Goal: Task Accomplishment & Management: Manage account settings

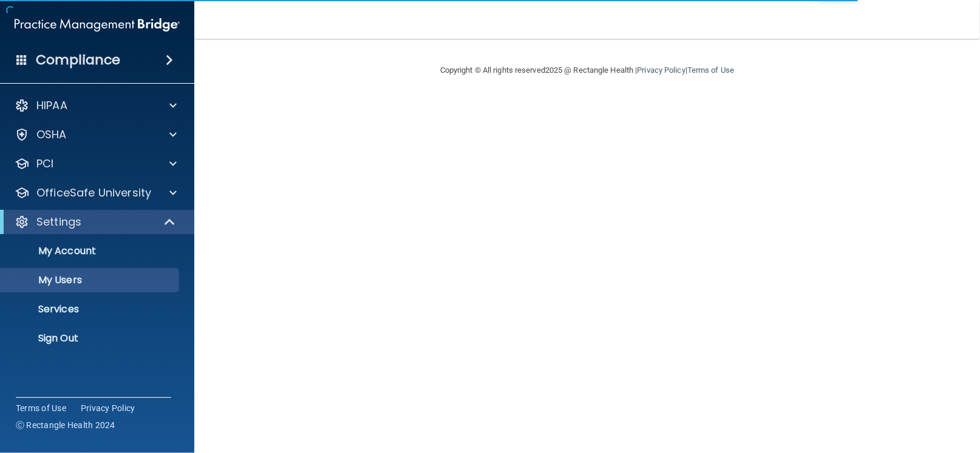
select select "20"
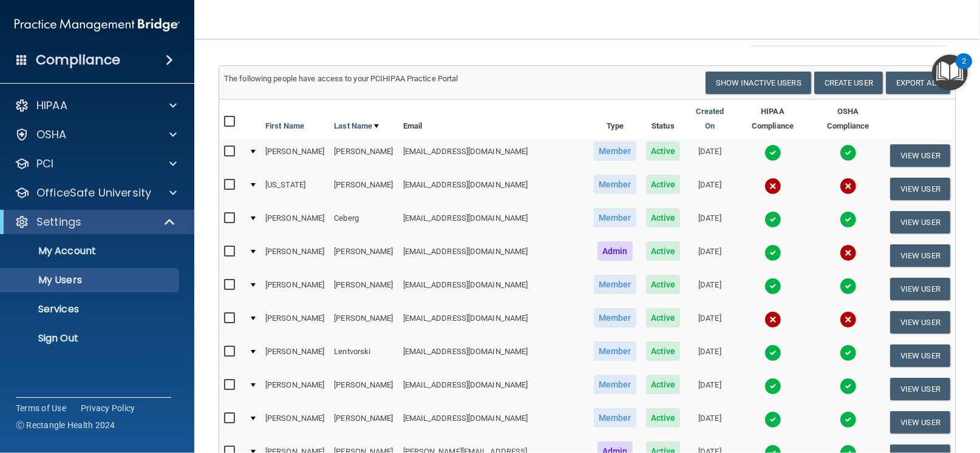
scroll to position [60, 0]
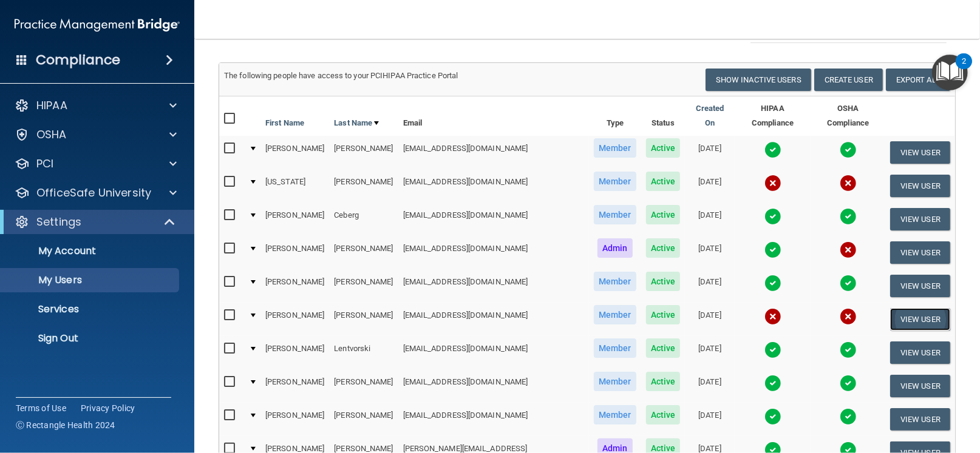
click at [897, 309] on button "View User" at bounding box center [920, 319] width 60 height 22
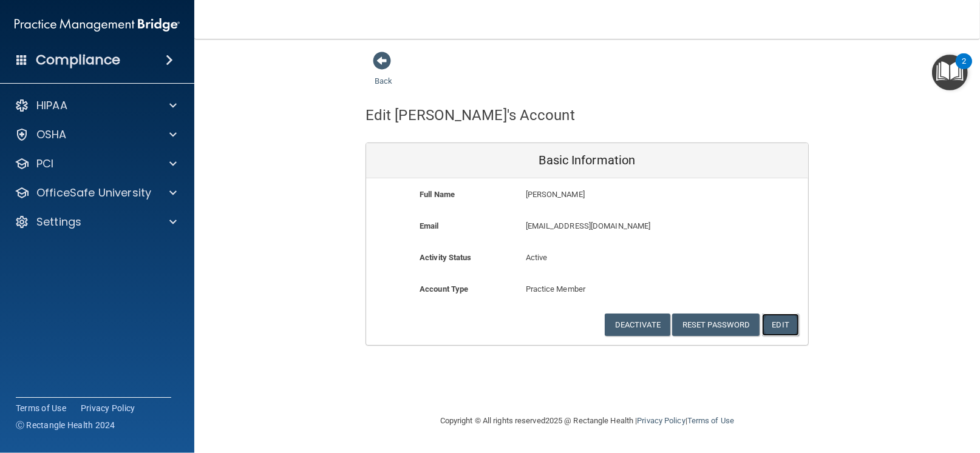
click at [767, 324] on button "Edit" at bounding box center [780, 325] width 37 height 22
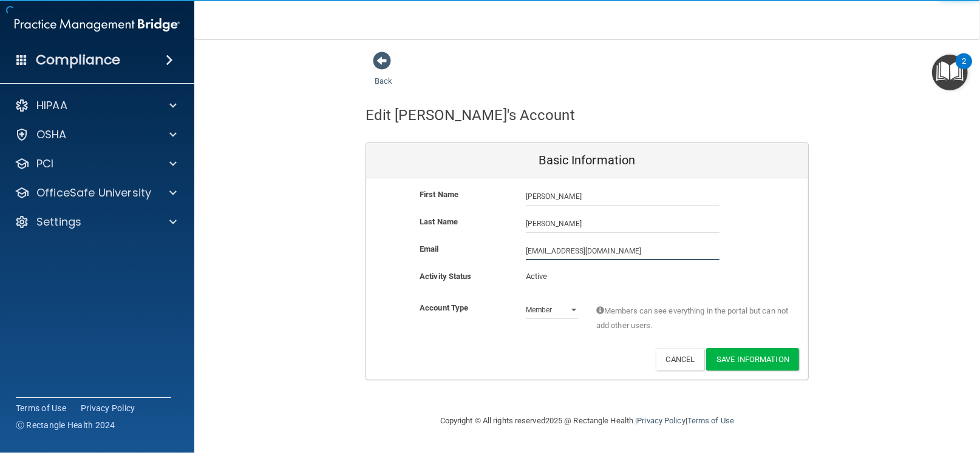
click at [628, 253] on input "[EMAIL_ADDRESS][DOMAIN_NAME]" at bounding box center [623, 251] width 194 height 18
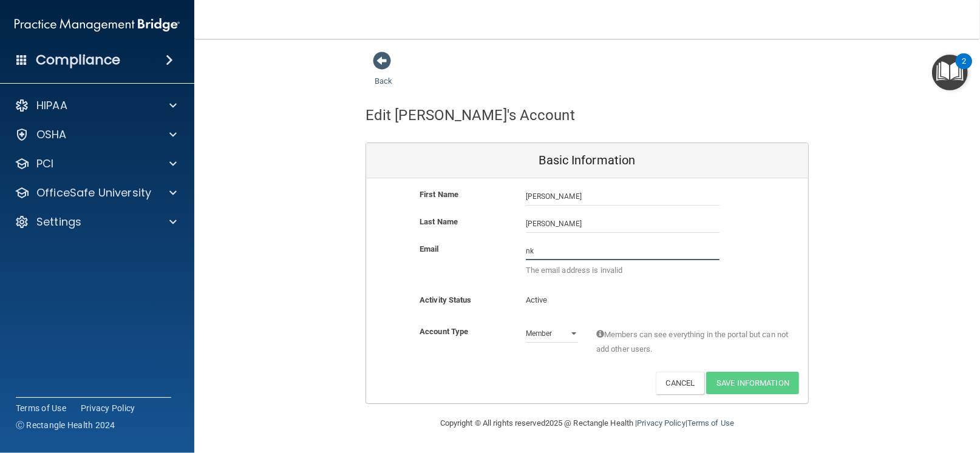
type input "n"
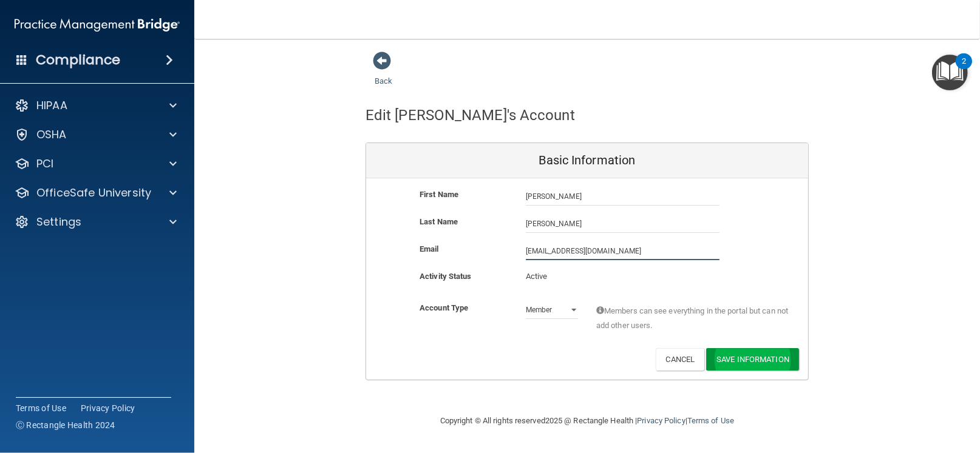
type input "[EMAIL_ADDRESS][DOMAIN_NAME]"
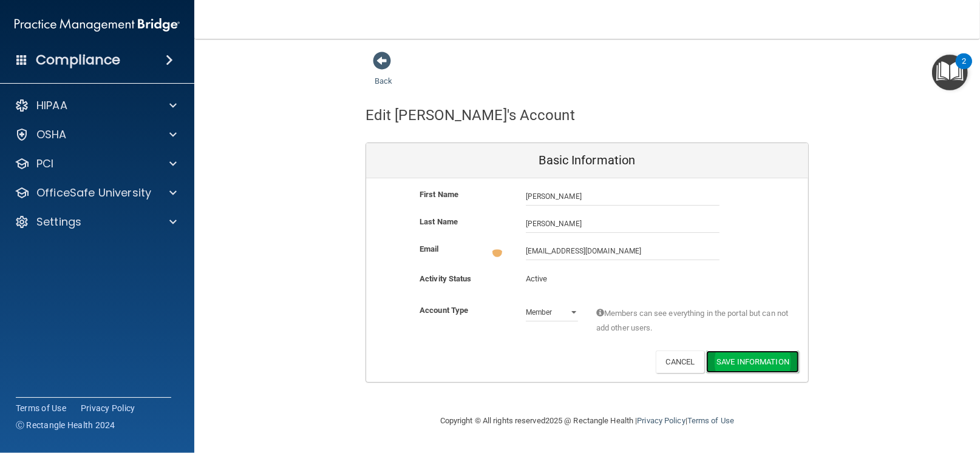
click at [738, 353] on button "Save Information" at bounding box center [752, 362] width 93 height 22
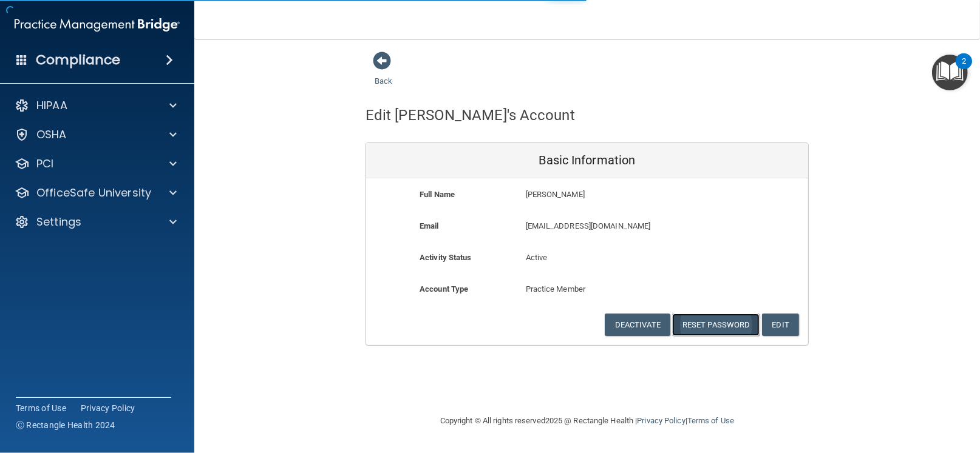
click at [715, 323] on button "Reset Password" at bounding box center [715, 325] width 87 height 22
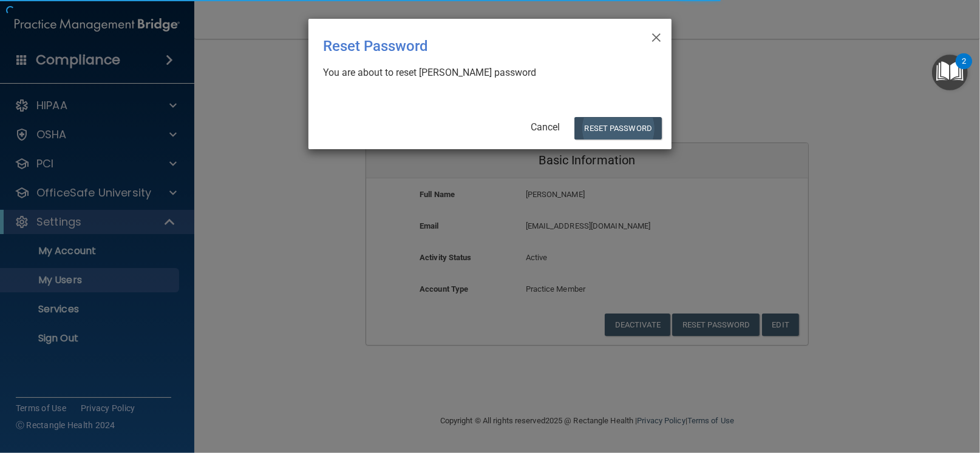
select select "20"
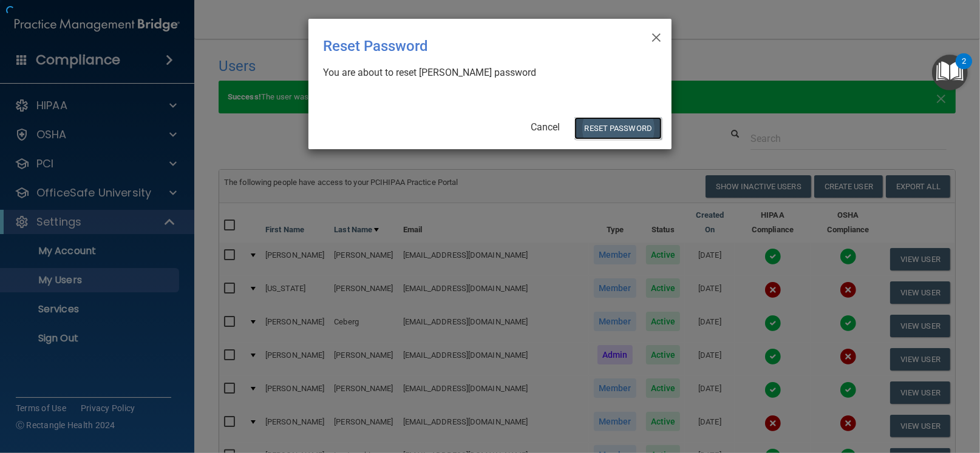
click at [610, 123] on button "Reset Password" at bounding box center [617, 128] width 87 height 22
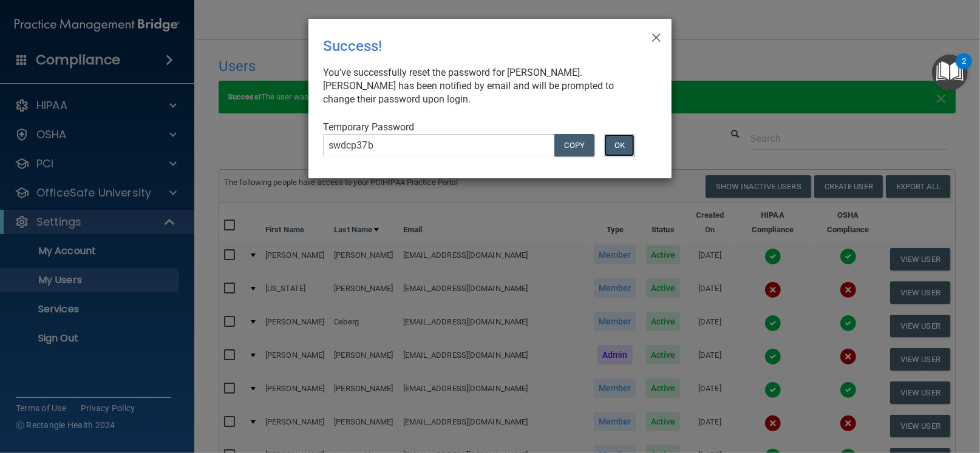
click at [620, 146] on button "OK" at bounding box center [619, 145] width 30 height 22
